Goal: Information Seeking & Learning: Learn about a topic

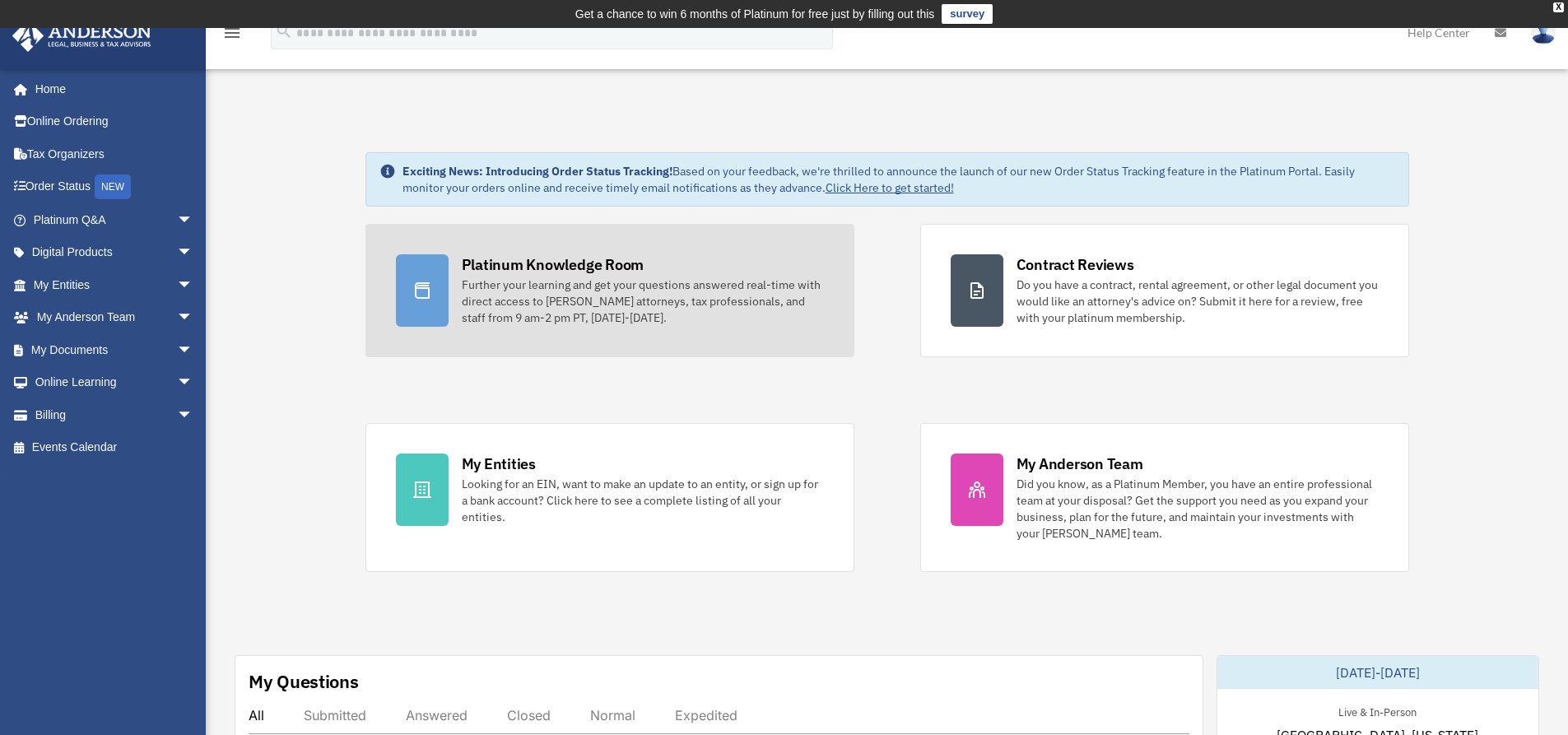
click at [539, 264] on div "Platinum Knowledge Room" at bounding box center [552, 264] width 183 height 21
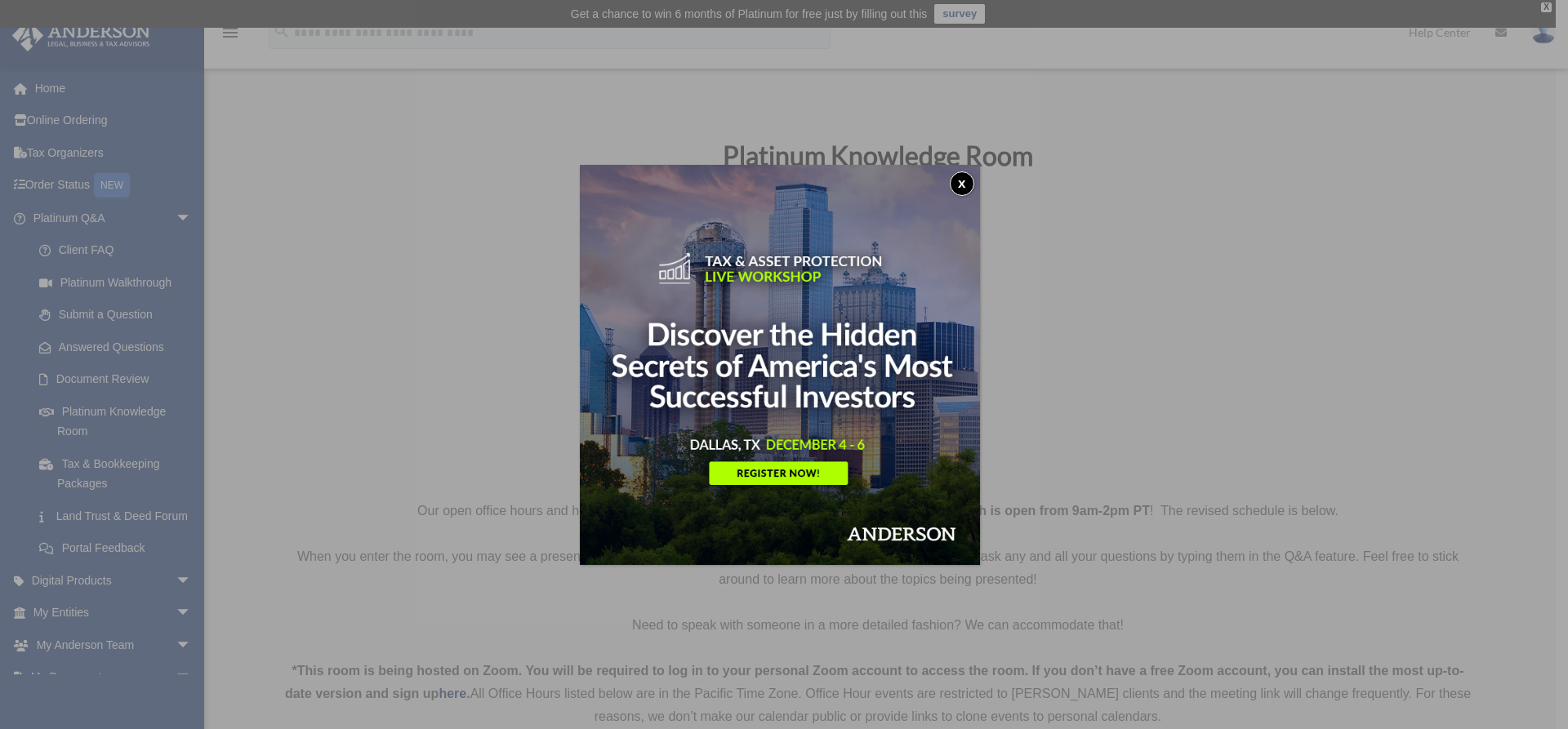
click at [969, 181] on button "x" at bounding box center [961, 183] width 24 height 24
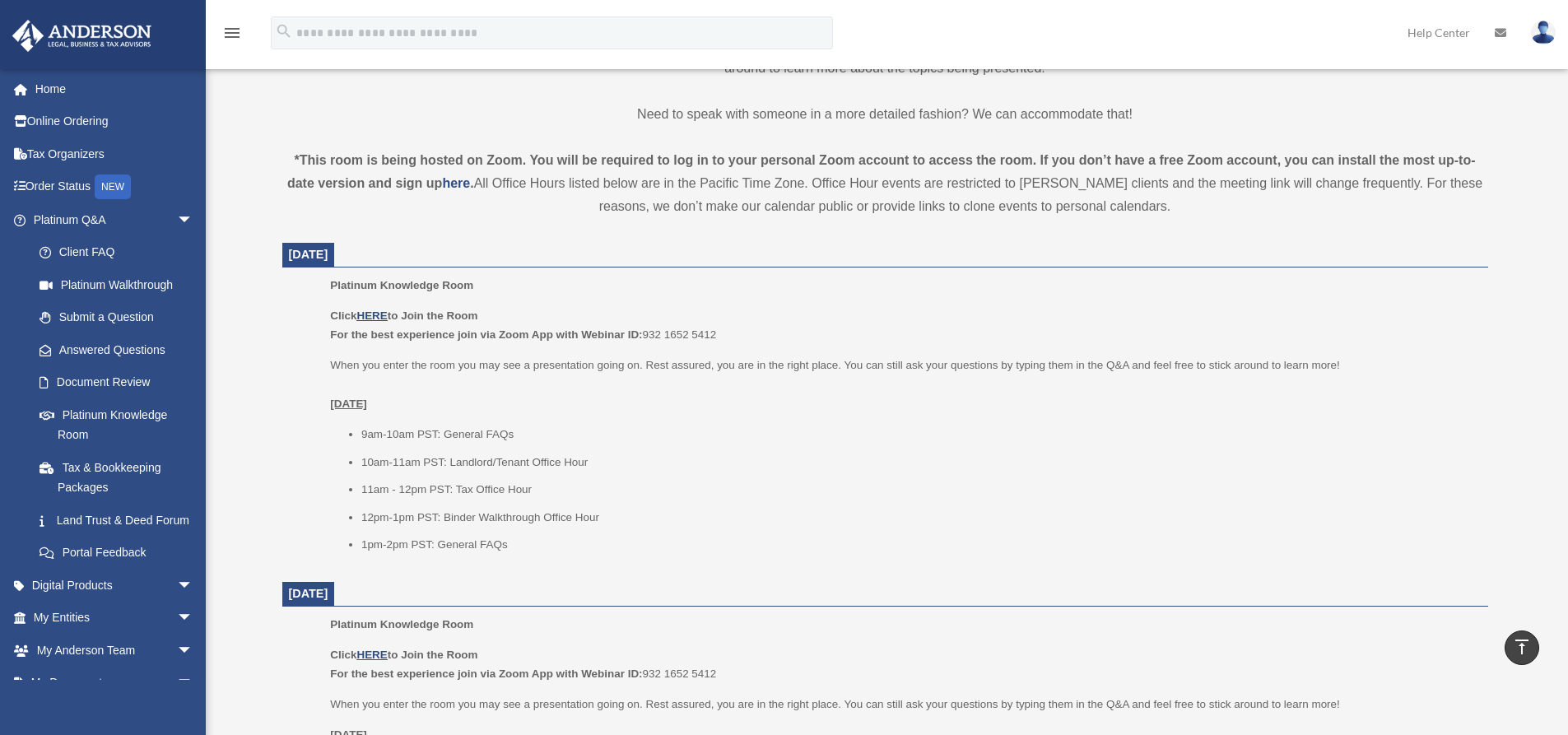
scroll to position [494, 0]
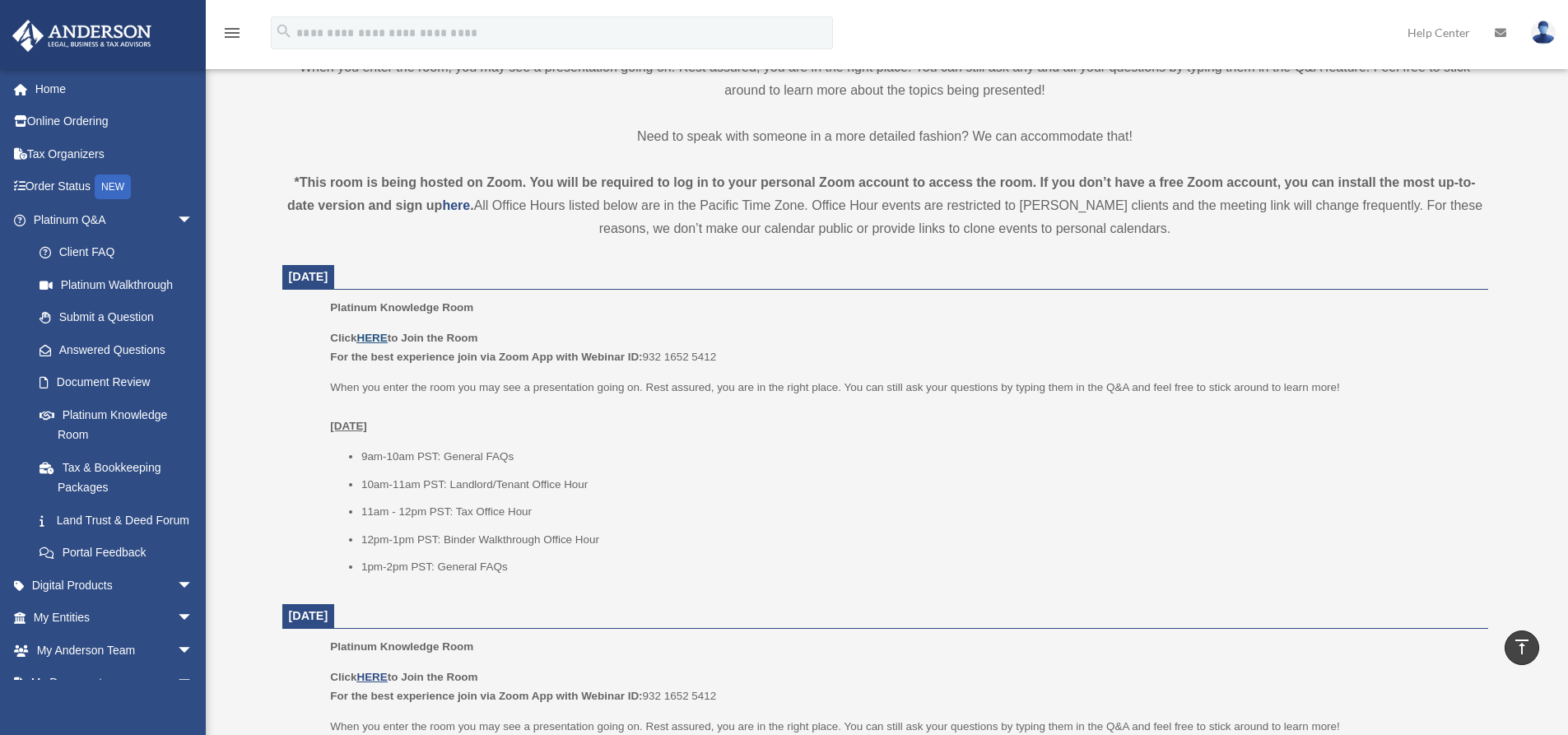
click at [371, 336] on u "HERE" at bounding box center [371, 338] width 31 height 13
